Goal: Communication & Community: Answer question/provide support

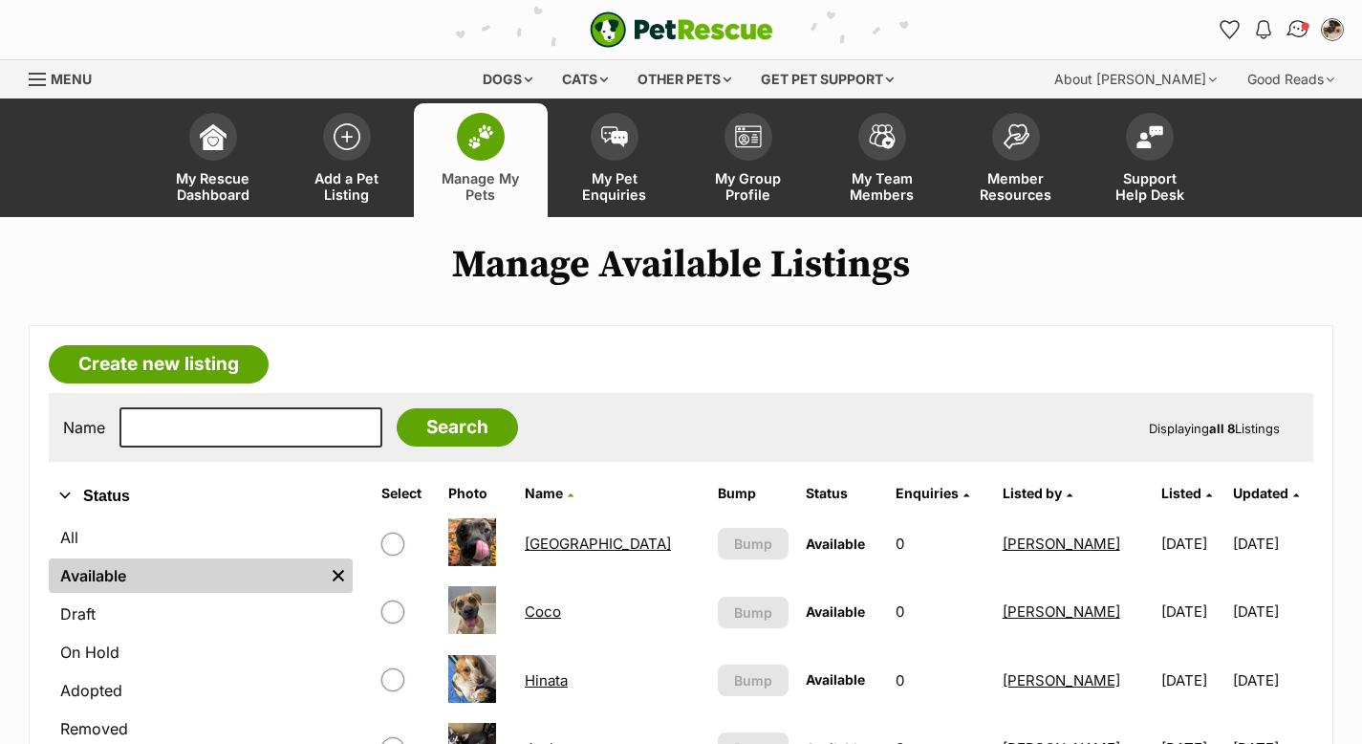
click at [1299, 30] on img "Conversations" at bounding box center [1299, 29] width 26 height 25
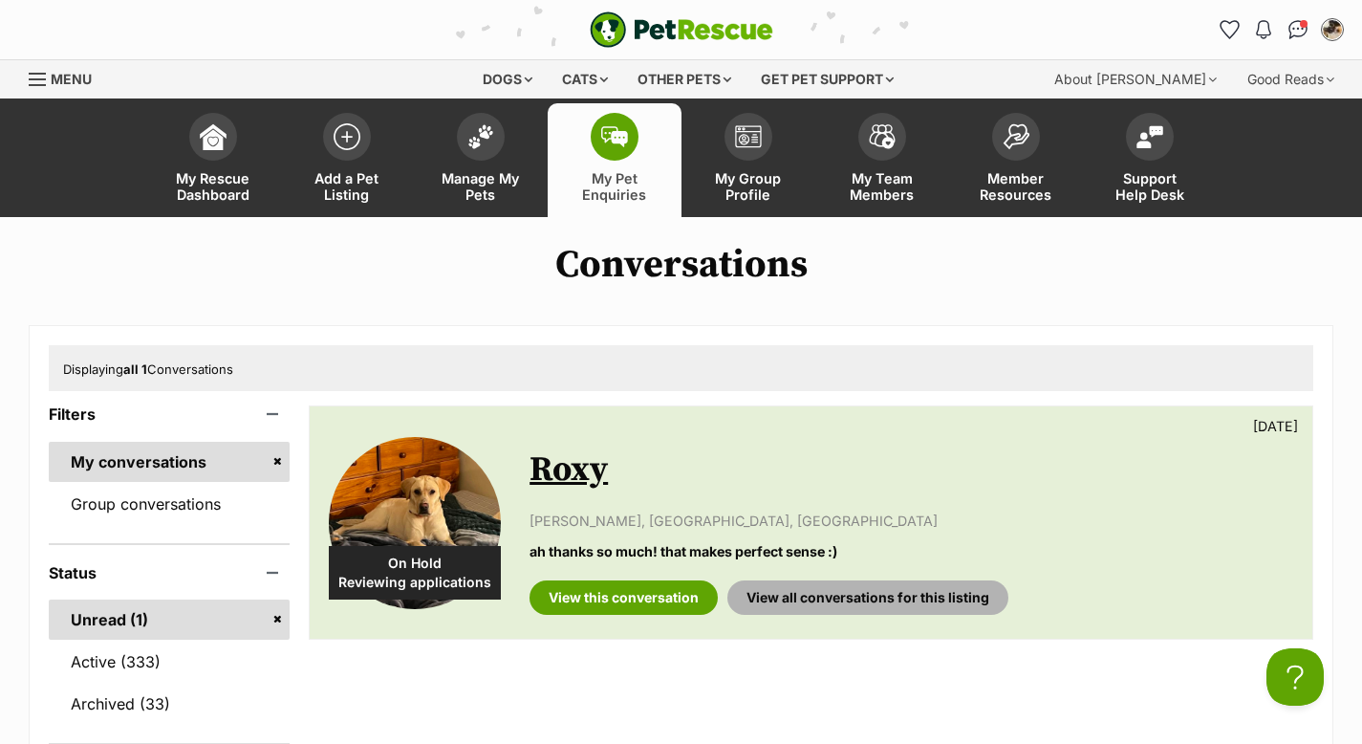
click at [820, 597] on link "View all conversations for this listing" at bounding box center [867, 597] width 281 height 34
